Goal: Communication & Community: Answer question/provide support

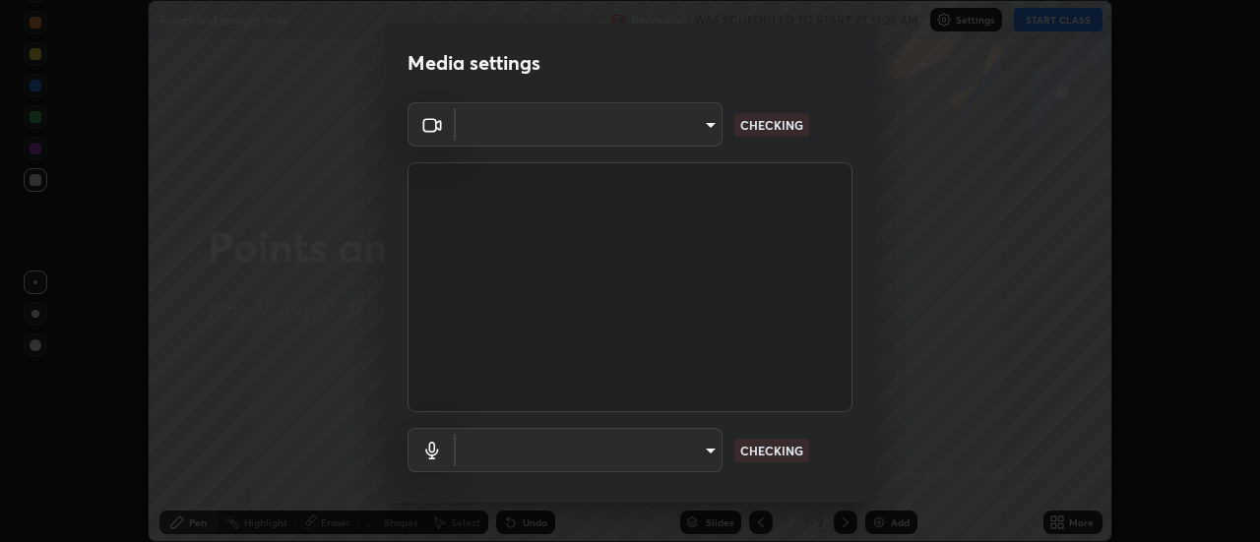
scroll to position [542, 1259]
type input "a160d1f8b9ea6b96284e5021699d908bde422b674241d301862b99b2bba0666c"
type input "default"
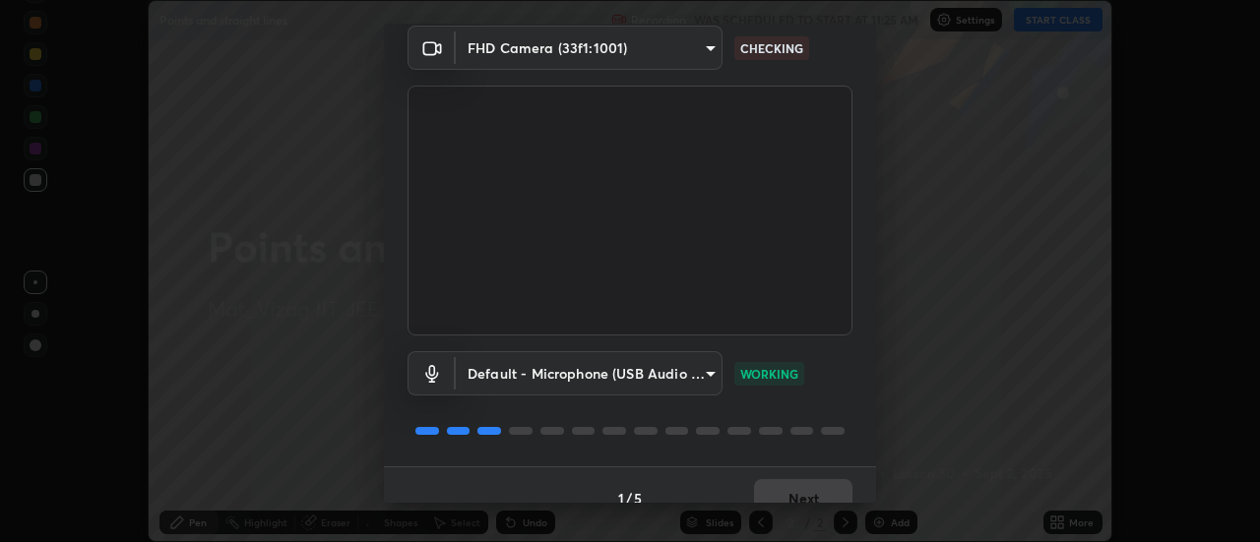
scroll to position [103, 0]
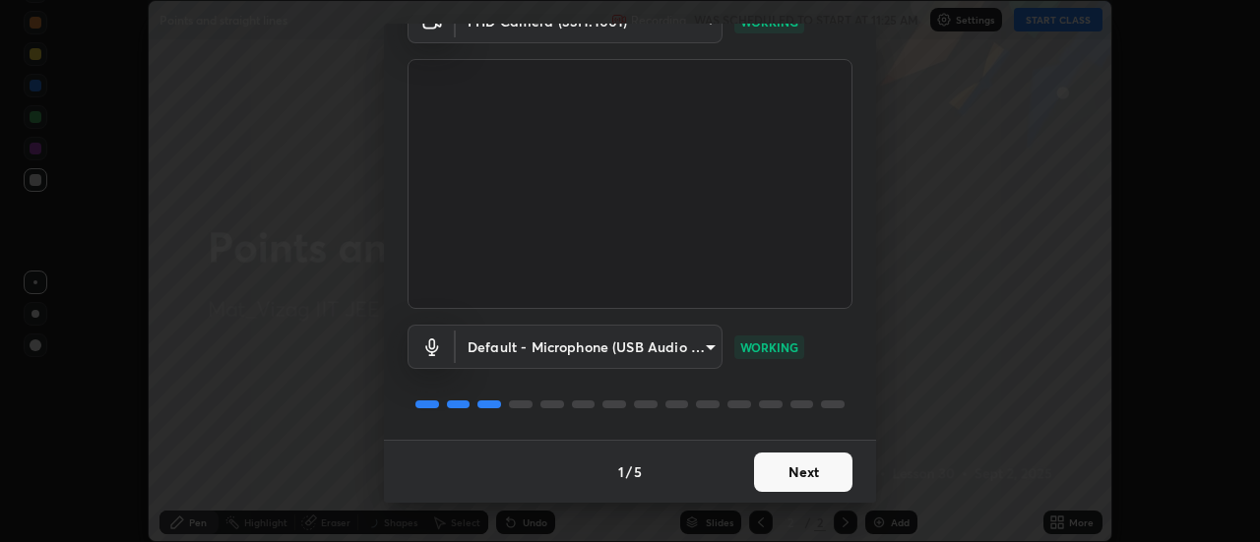
click at [823, 458] on button "Next" at bounding box center [803, 472] width 98 height 39
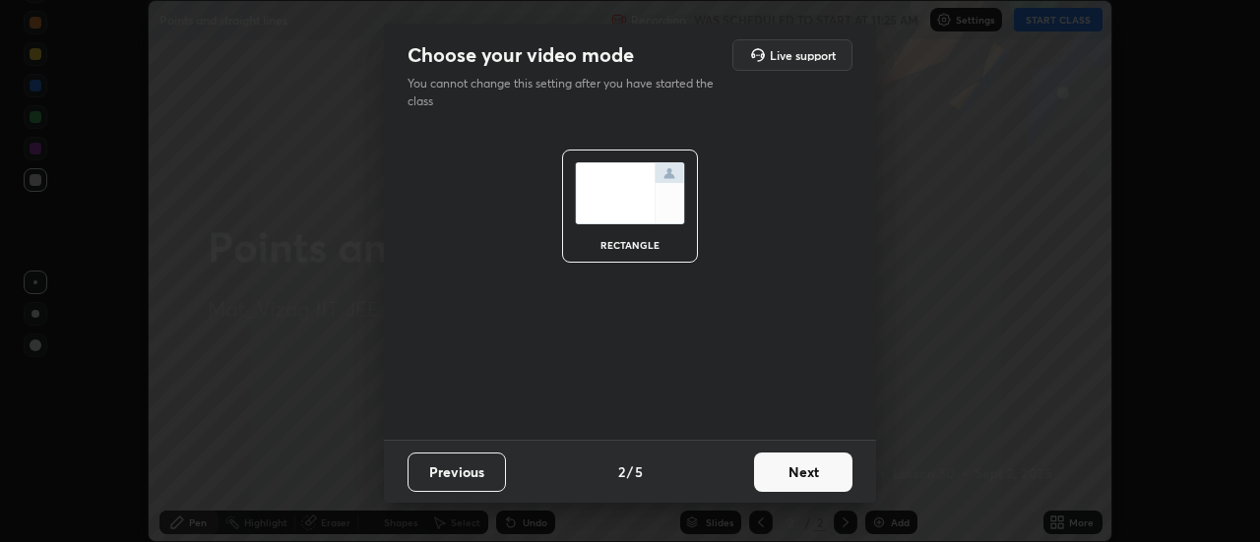
click at [821, 465] on button "Next" at bounding box center [803, 472] width 98 height 39
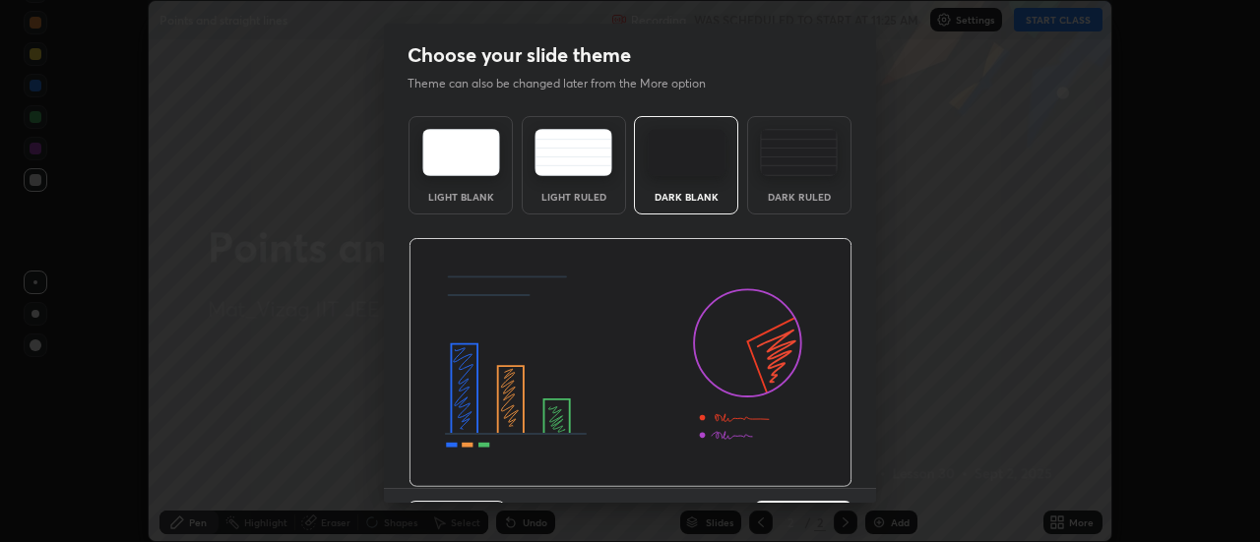
scroll to position [48, 0]
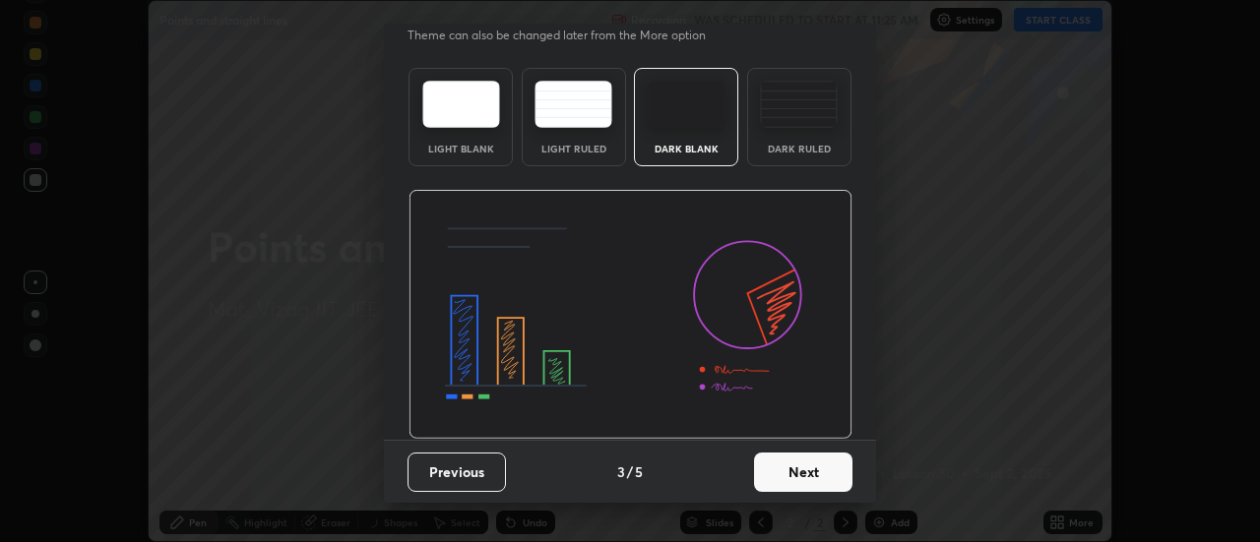
click at [796, 479] on button "Next" at bounding box center [803, 472] width 98 height 39
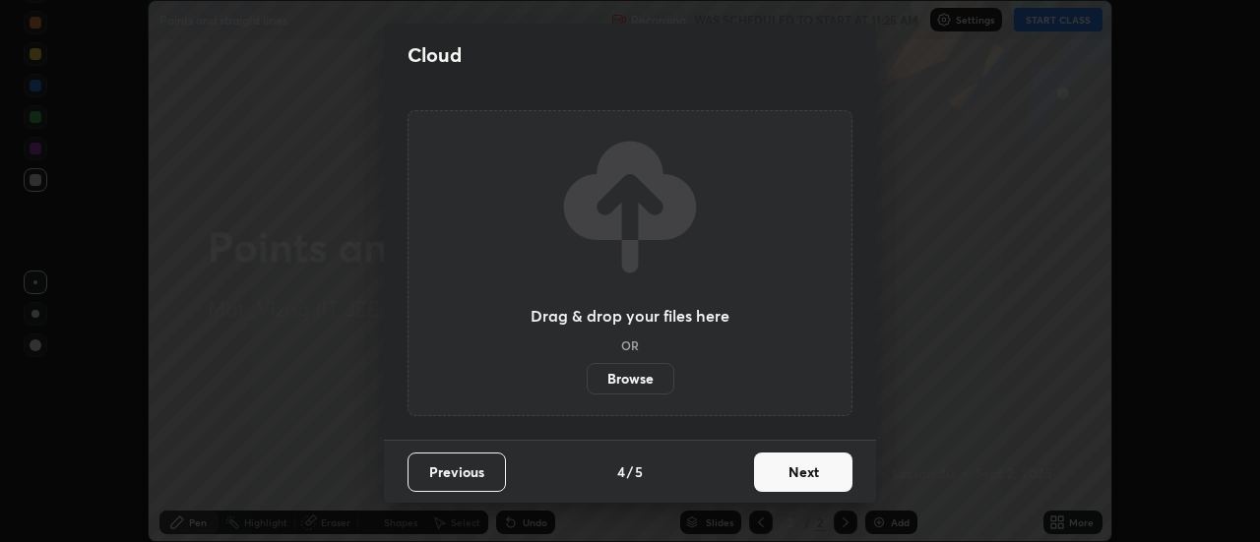
click at [807, 468] on button "Next" at bounding box center [803, 472] width 98 height 39
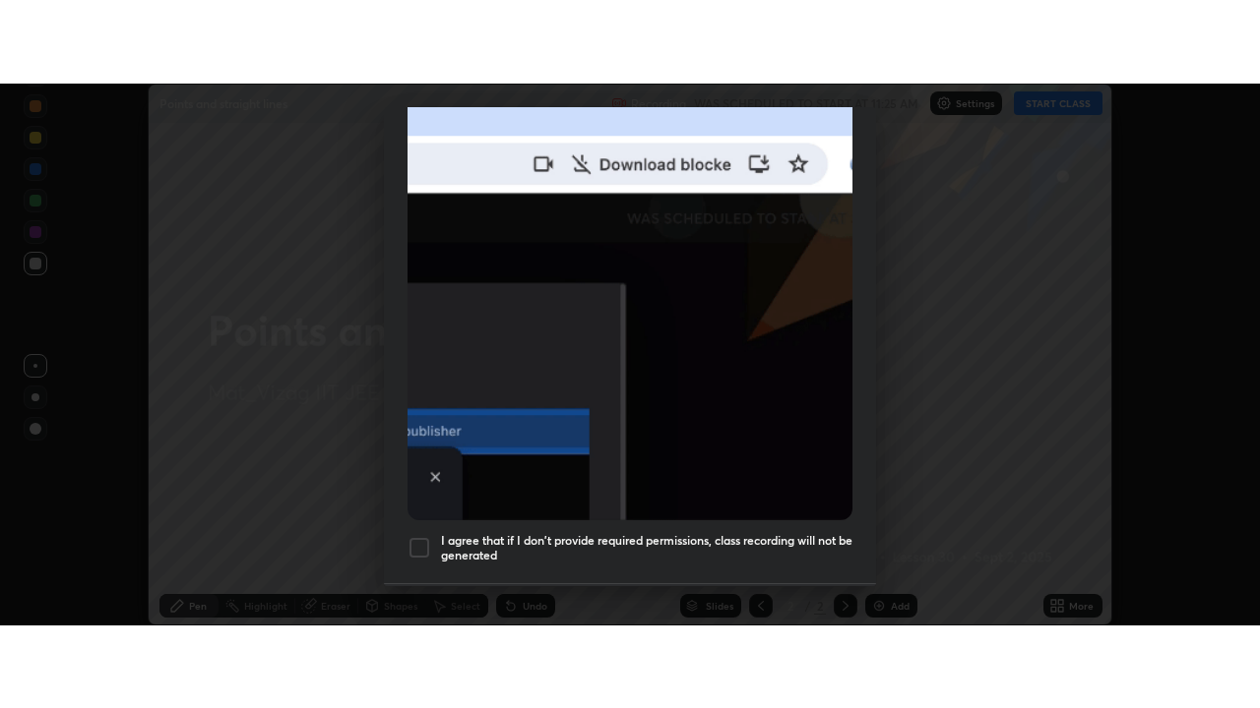
scroll to position [505, 0]
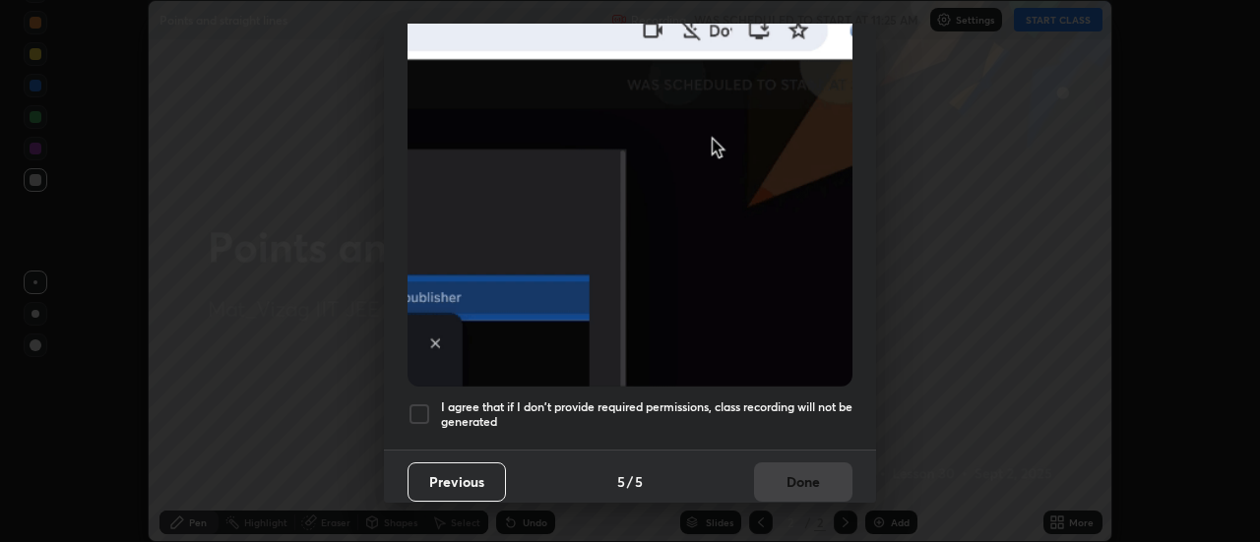
click at [420, 413] on div at bounding box center [419, 414] width 24 height 24
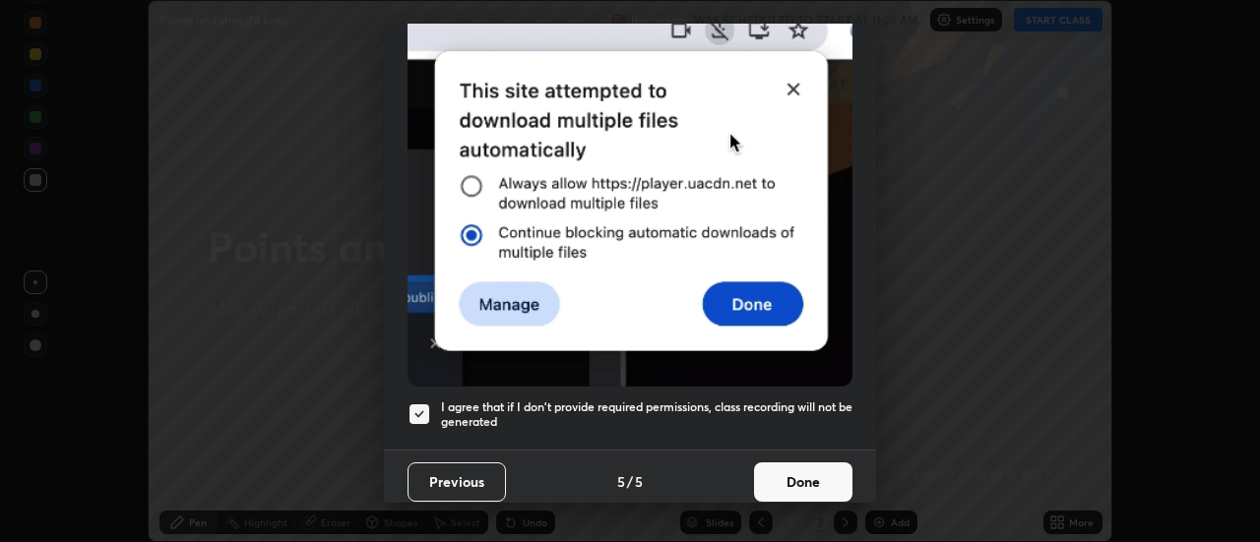
click at [768, 466] on button "Done" at bounding box center [803, 481] width 98 height 39
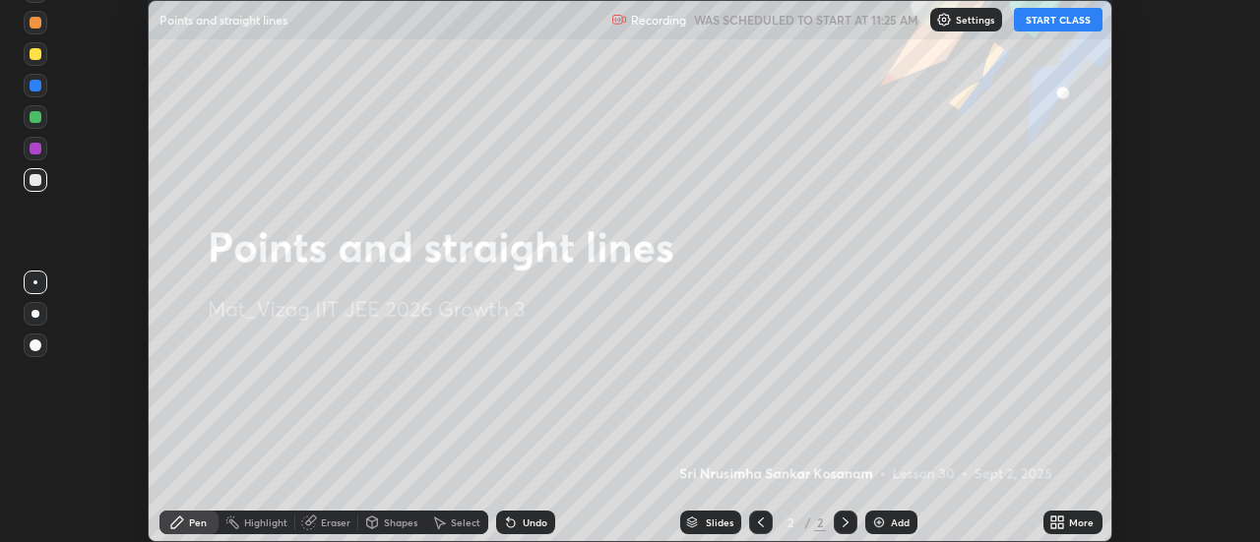
click at [1078, 515] on div "More" at bounding box center [1072, 523] width 59 height 24
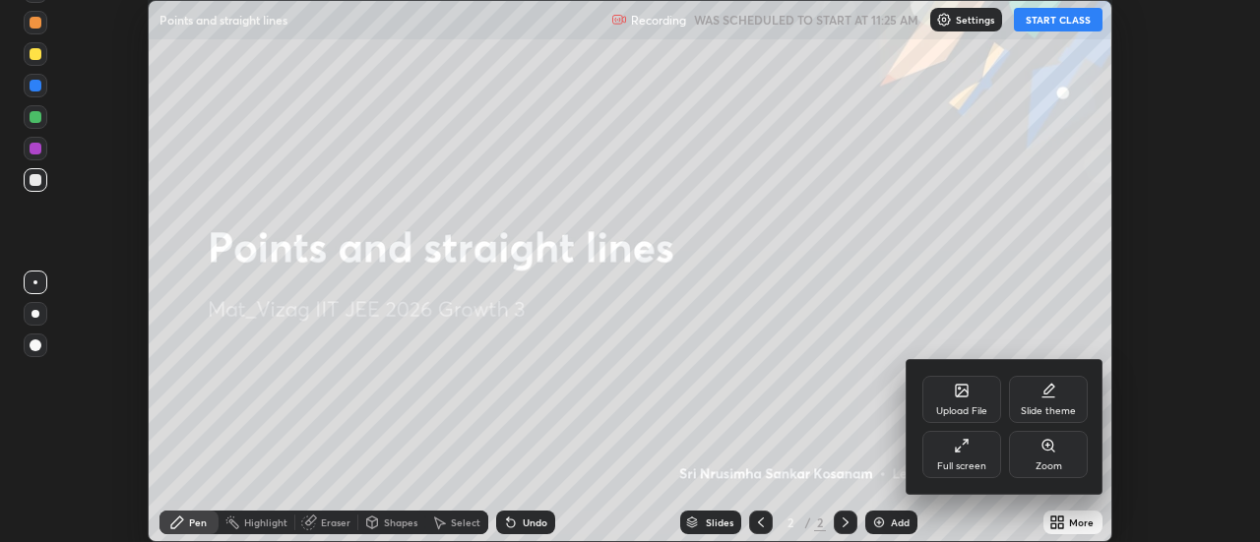
click at [973, 456] on div "Full screen" at bounding box center [961, 454] width 79 height 47
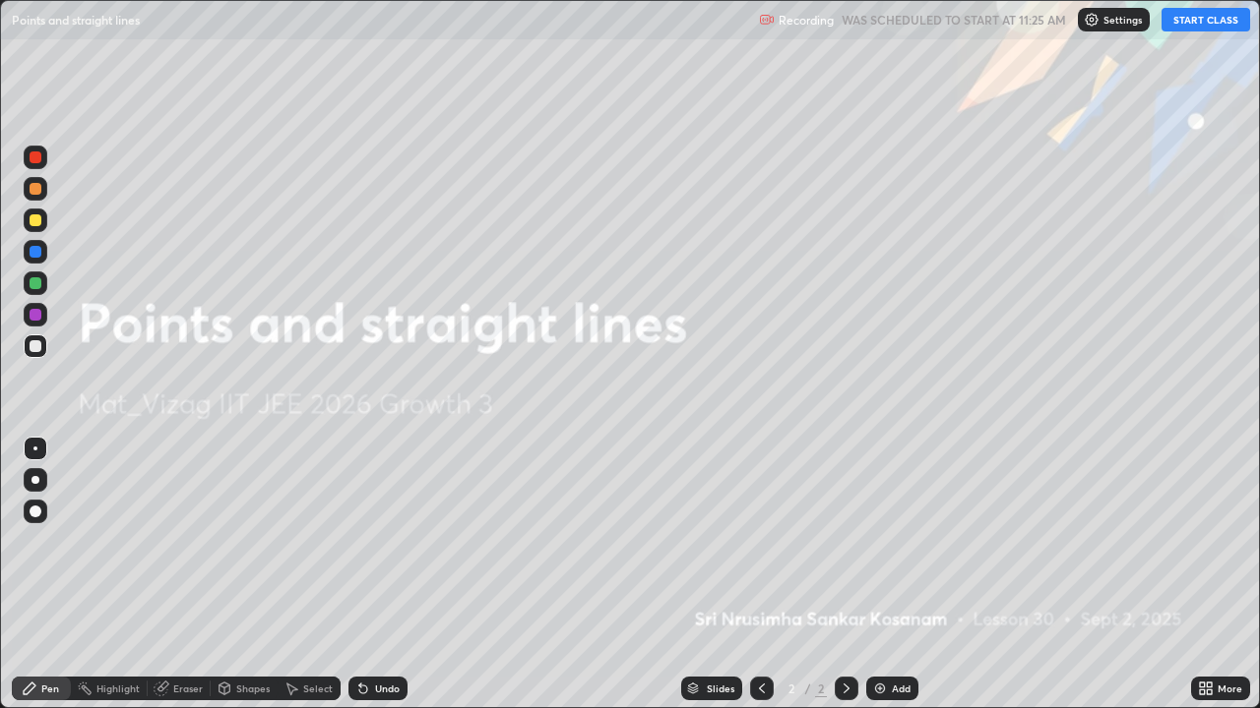
scroll to position [708, 1260]
click at [1205, 17] on button "START CLASS" at bounding box center [1205, 20] width 89 height 24
click at [897, 541] on div "Add" at bounding box center [901, 689] width 19 height 10
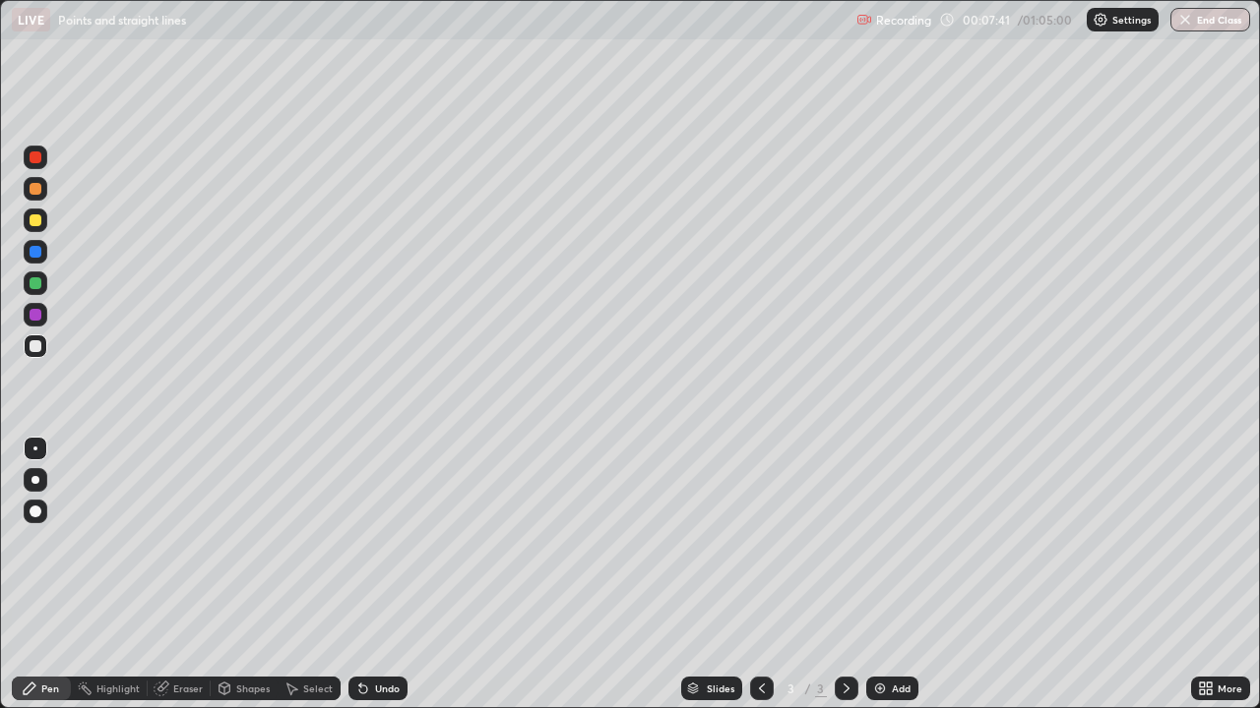
click at [880, 541] on div "Add" at bounding box center [892, 689] width 52 height 24
click at [760, 541] on icon at bounding box center [762, 689] width 16 height 16
click at [844, 541] on icon at bounding box center [846, 689] width 16 height 16
click at [887, 541] on div "Add" at bounding box center [892, 689] width 52 height 24
click at [760, 541] on icon at bounding box center [762, 689] width 16 height 16
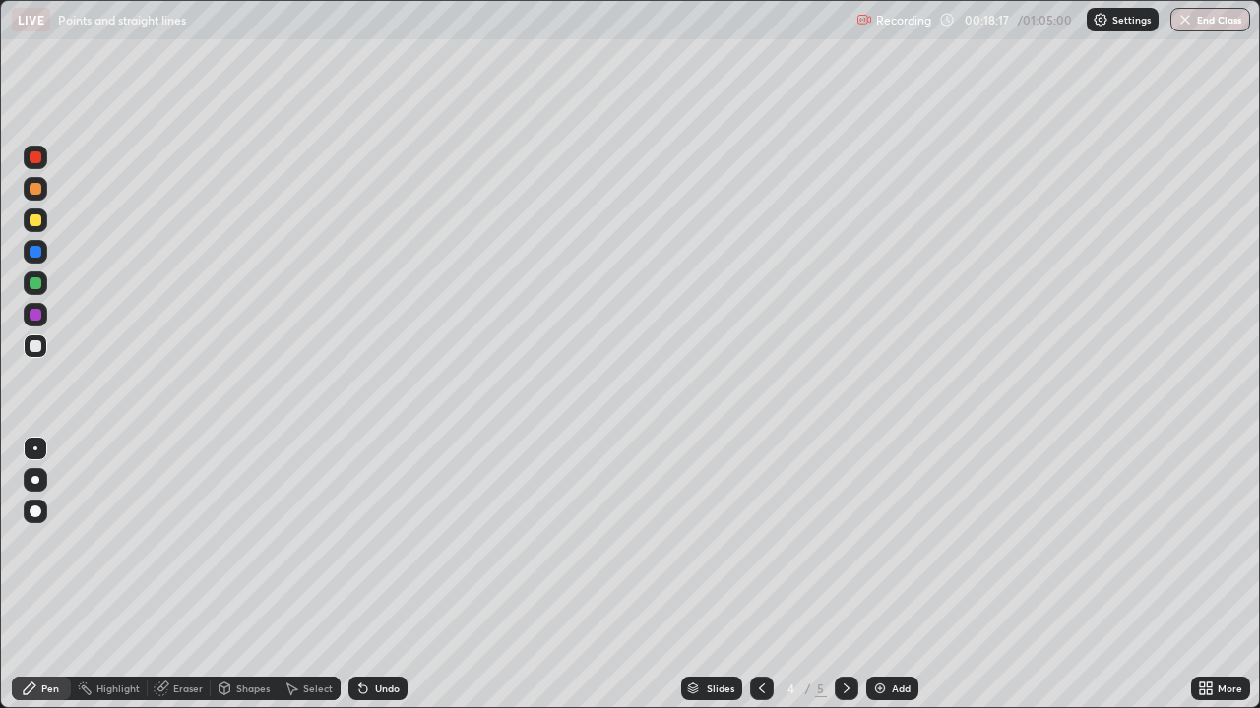
click at [841, 541] on icon at bounding box center [846, 689] width 16 height 16
click at [383, 541] on div "Undo" at bounding box center [387, 689] width 25 height 10
click at [761, 541] on icon at bounding box center [762, 689] width 6 height 10
click at [844, 541] on icon at bounding box center [846, 689] width 16 height 16
click at [387, 541] on div "Undo" at bounding box center [387, 689] width 25 height 10
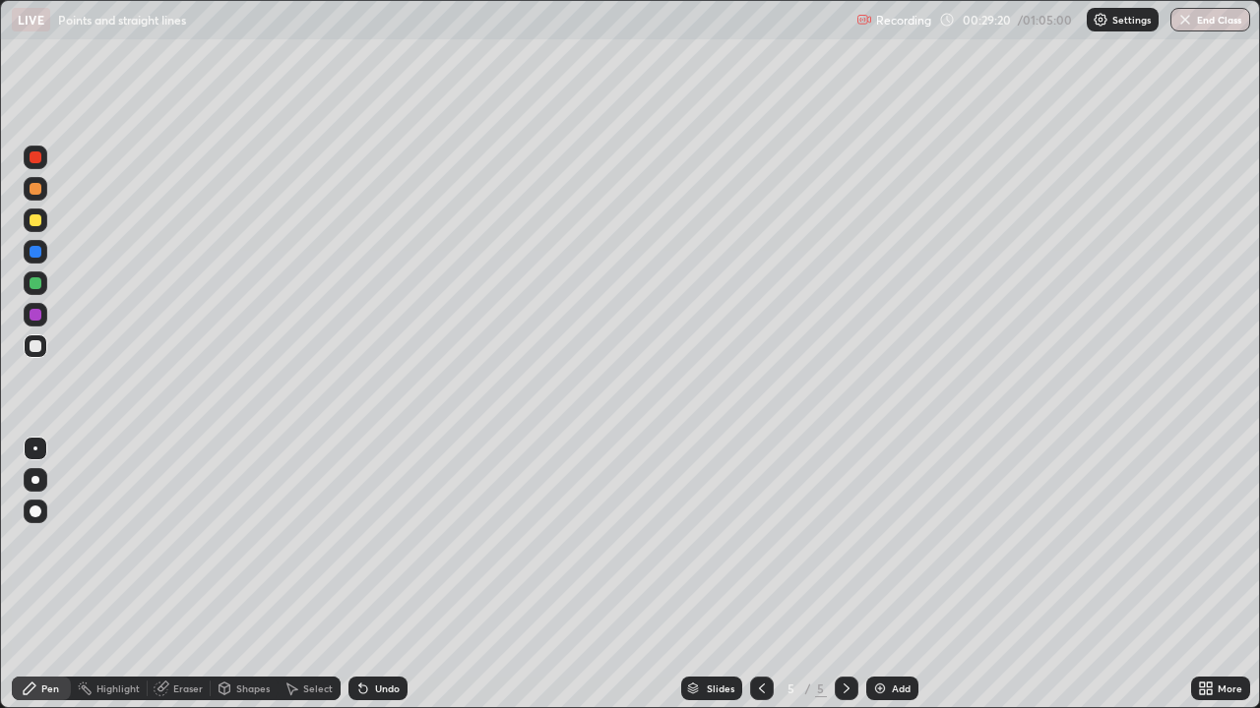
click at [892, 541] on div "Add" at bounding box center [901, 689] width 19 height 10
click at [879, 541] on img at bounding box center [880, 689] width 16 height 16
click at [169, 541] on div "Eraser" at bounding box center [179, 689] width 63 height 24
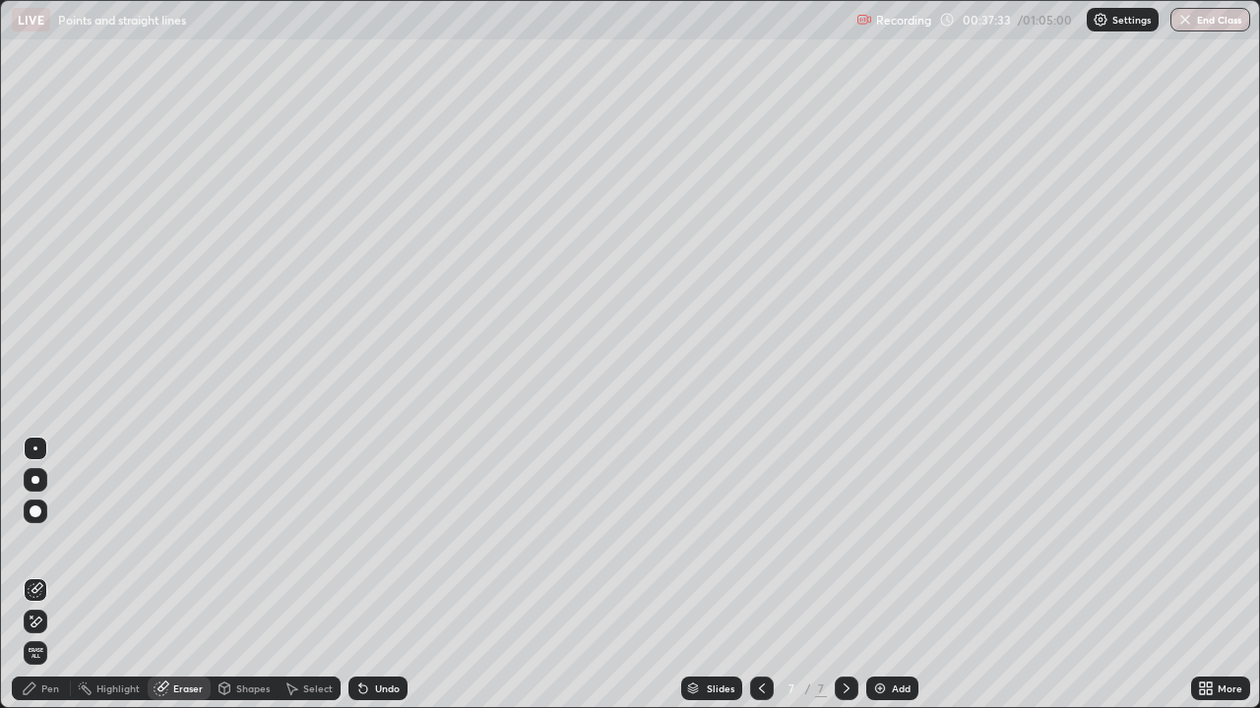
click at [39, 541] on icon at bounding box center [36, 622] width 11 height 10
click at [45, 541] on div "Pen" at bounding box center [50, 689] width 18 height 10
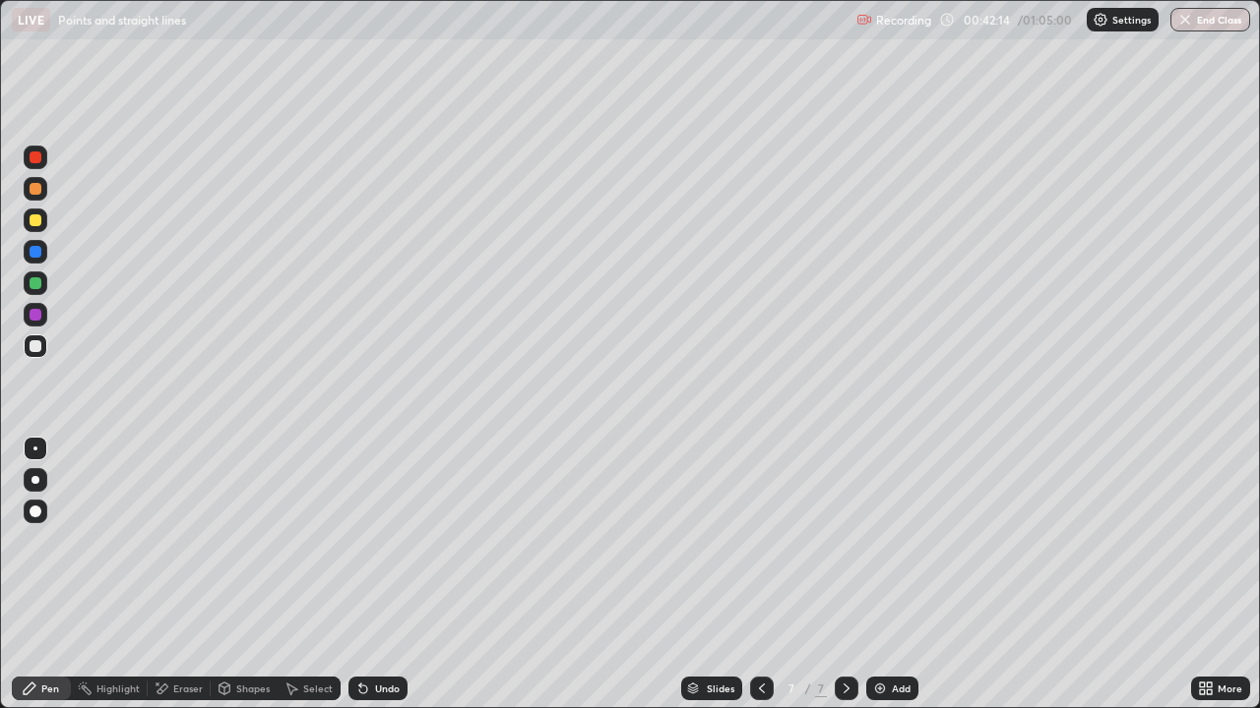
click at [881, 541] on img at bounding box center [880, 689] width 16 height 16
click at [1222, 24] on button "End Class" at bounding box center [1210, 20] width 80 height 24
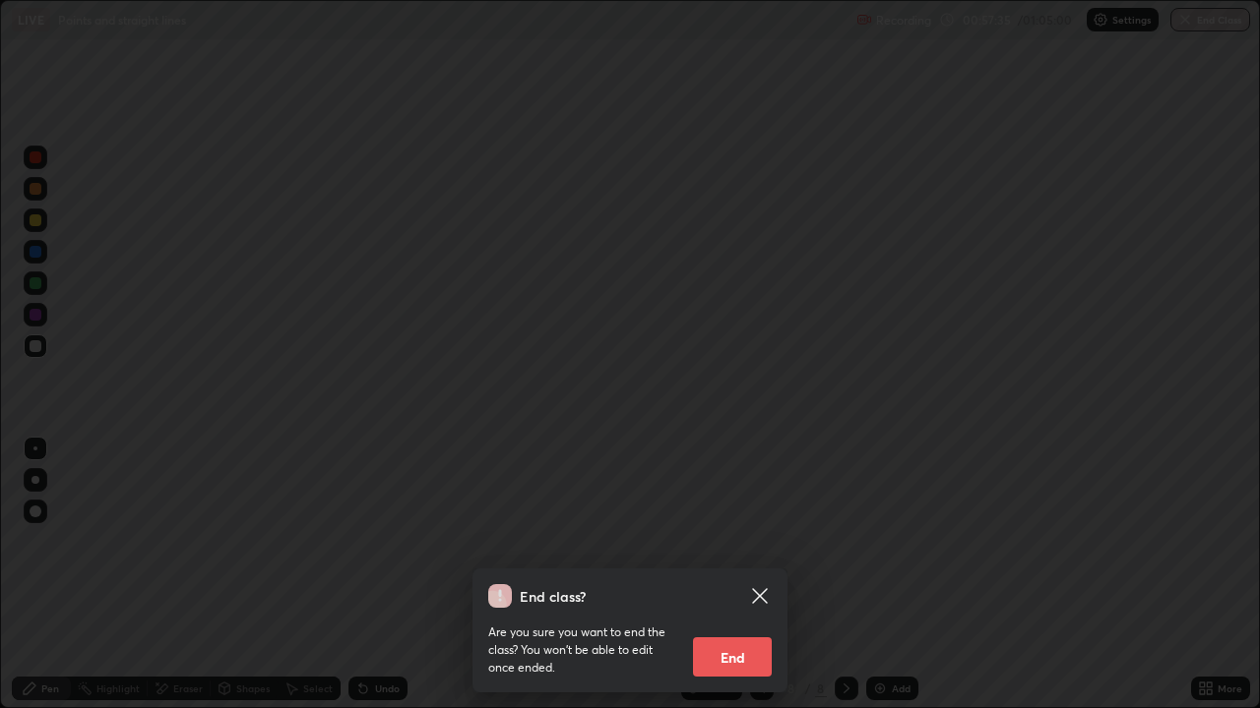
click at [740, 541] on button "End" at bounding box center [732, 657] width 79 height 39
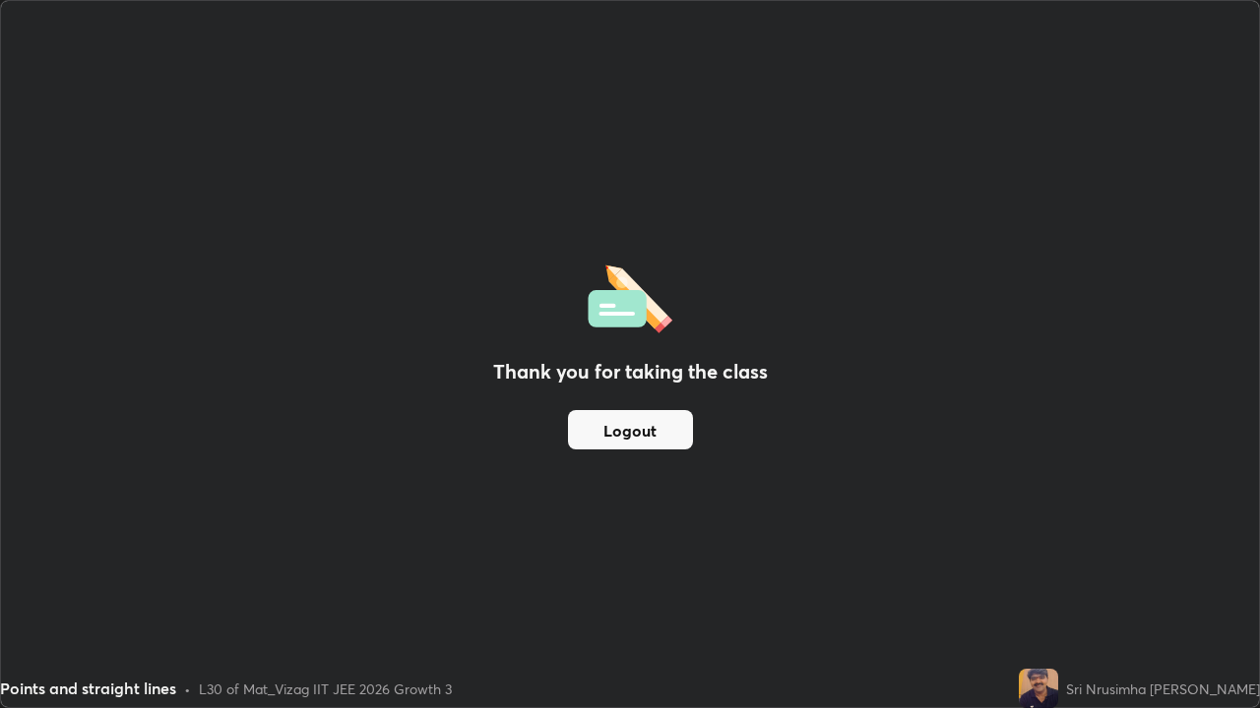
click at [1256, 357] on div "Thank you for taking the class Logout" at bounding box center [630, 354] width 1258 height 707
